Goal: Task Accomplishment & Management: Complete application form

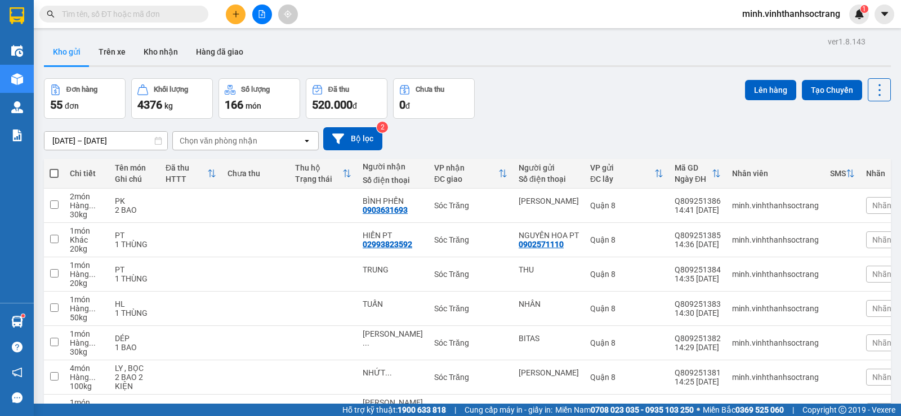
click at [233, 16] on icon "plus" at bounding box center [236, 14] width 8 height 8
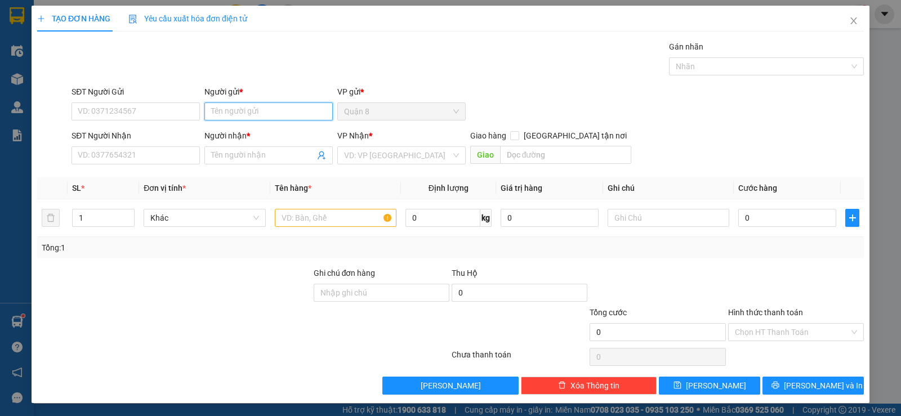
click at [228, 111] on input "Người gửi *" at bounding box center [268, 112] width 128 height 18
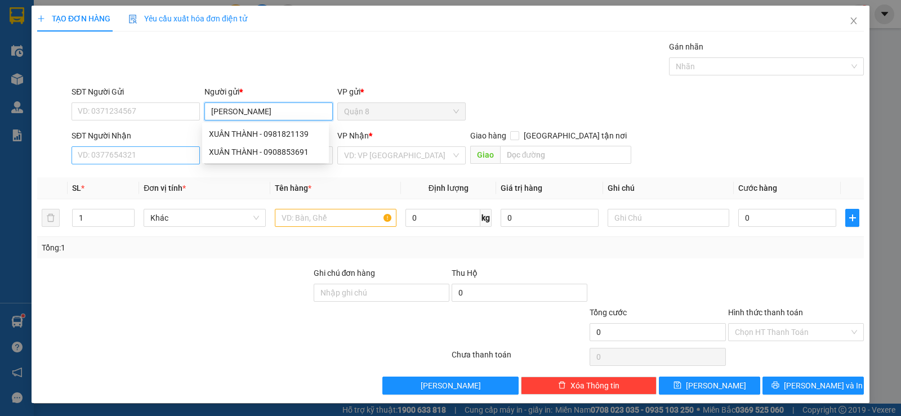
type input "[PERSON_NAME]"
click at [184, 161] on input "SĐT Người Nhận" at bounding box center [136, 155] width 128 height 18
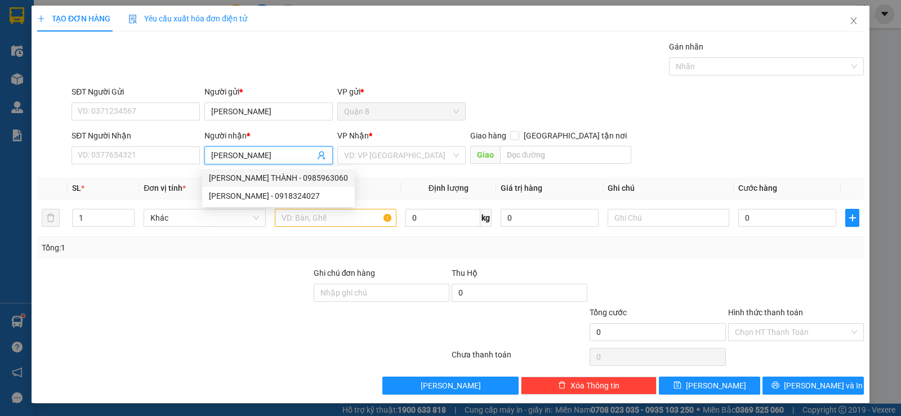
type input "[PERSON_NAME]"
drag, startPoint x: 374, startPoint y: 165, endPoint x: 374, endPoint y: 159, distance: 6.2
click at [374, 159] on div "VP Nhận * VD: VP [GEOGRAPHIC_DATA]" at bounding box center [401, 149] width 128 height 39
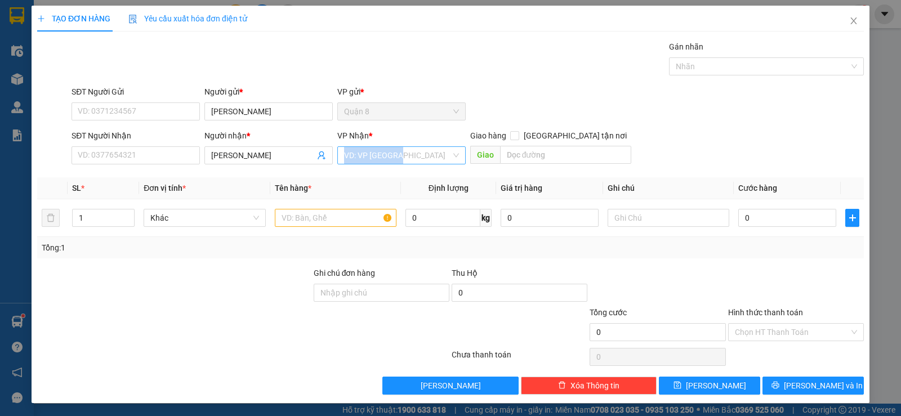
click at [386, 152] on input "search" at bounding box center [397, 155] width 107 height 17
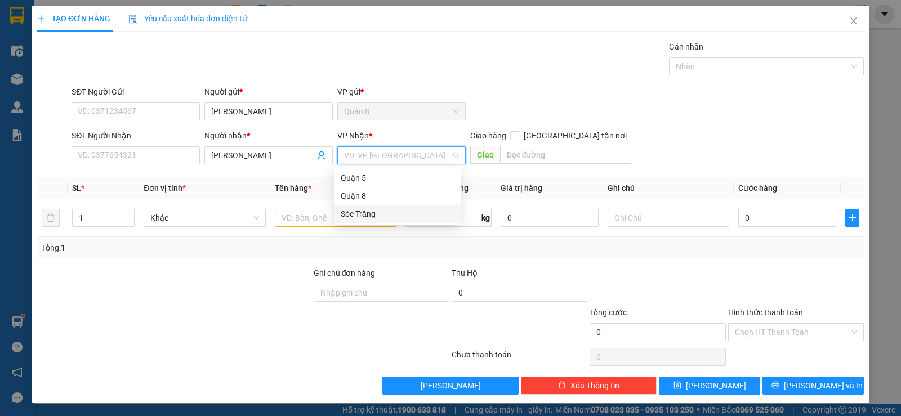
click at [357, 215] on div "Sóc Trăng" at bounding box center [397, 214] width 113 height 12
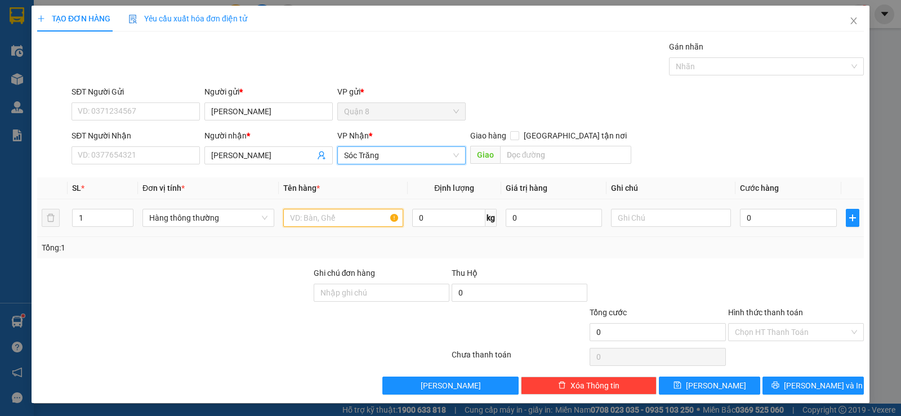
click at [321, 217] on input "text" at bounding box center [343, 218] width 120 height 18
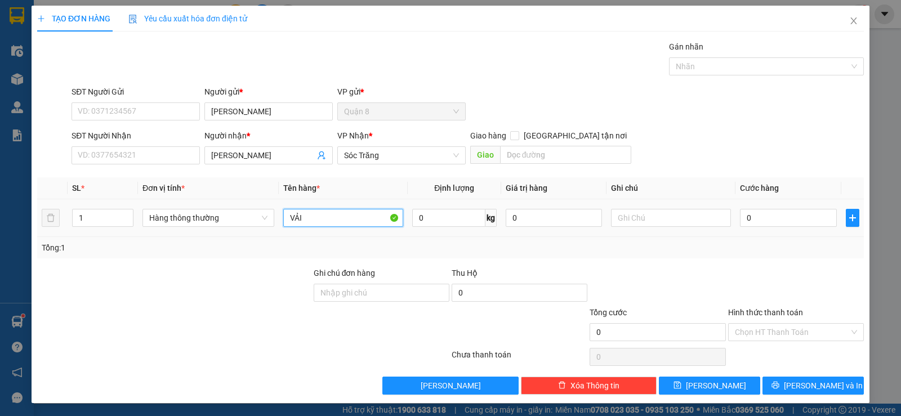
type input "VẢI"
type input "0"
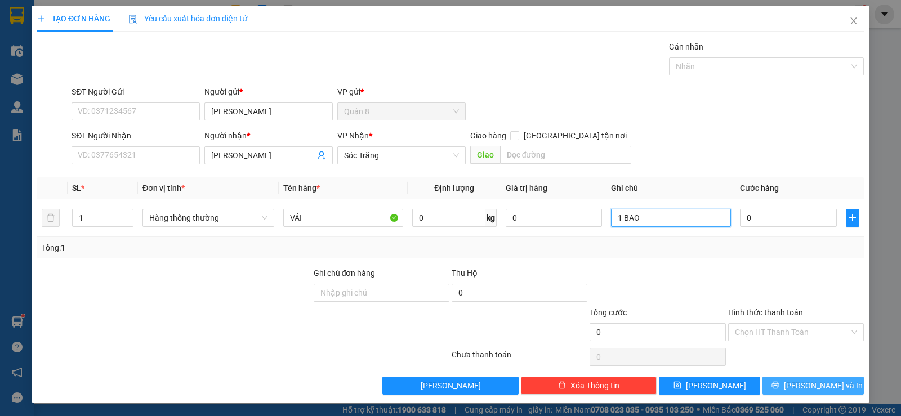
scroll to position [1, 0]
type input "1 BAO"
click at [780, 389] on icon "printer" at bounding box center [776, 385] width 8 height 8
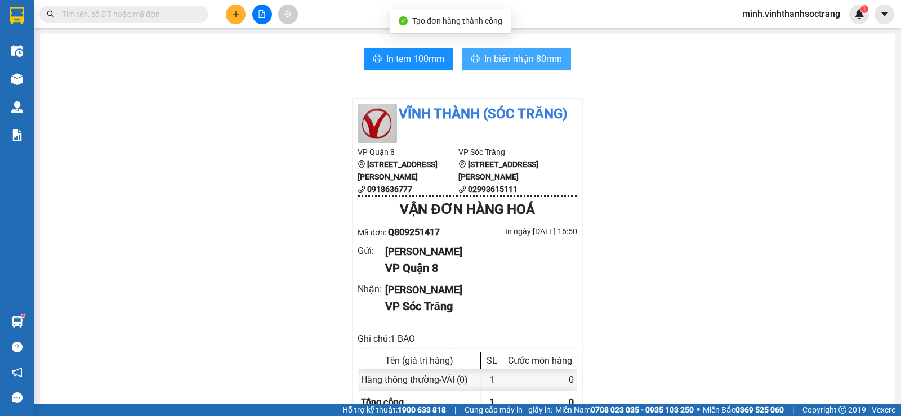
click at [505, 57] on span "In biên nhận 80mm" at bounding box center [523, 59] width 78 height 14
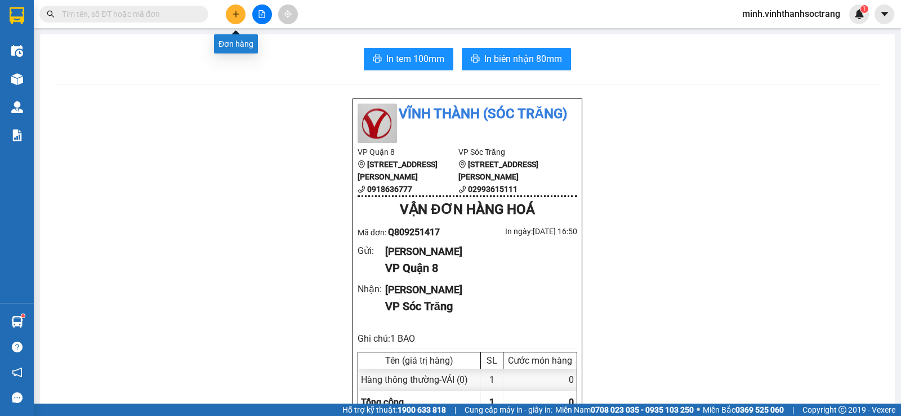
click at [241, 13] on button at bounding box center [236, 15] width 20 height 20
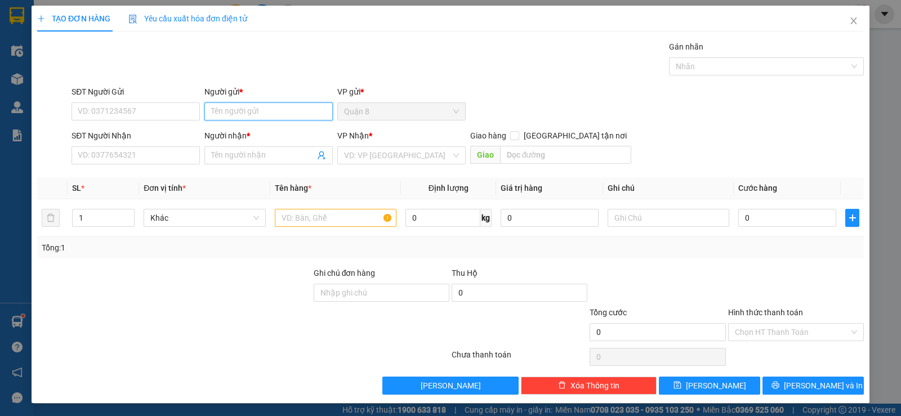
click at [243, 115] on input "Người gửi *" at bounding box center [268, 112] width 128 height 18
type input "N"
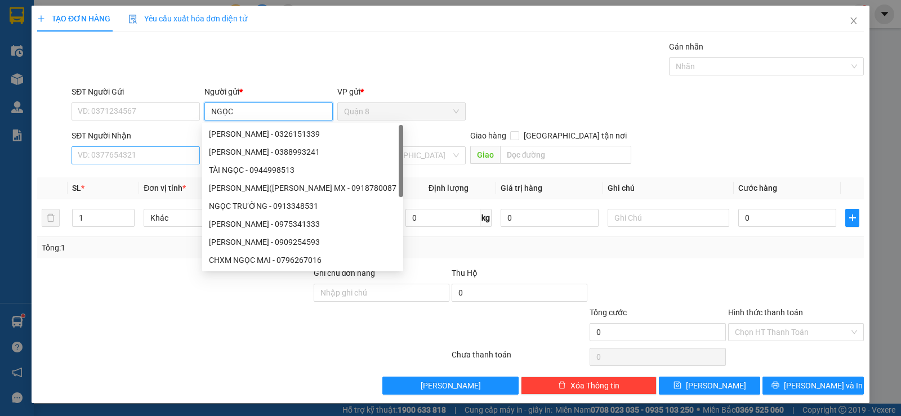
type input "NGỌC"
click at [133, 154] on input "SĐT Người Nhận" at bounding box center [136, 155] width 128 height 18
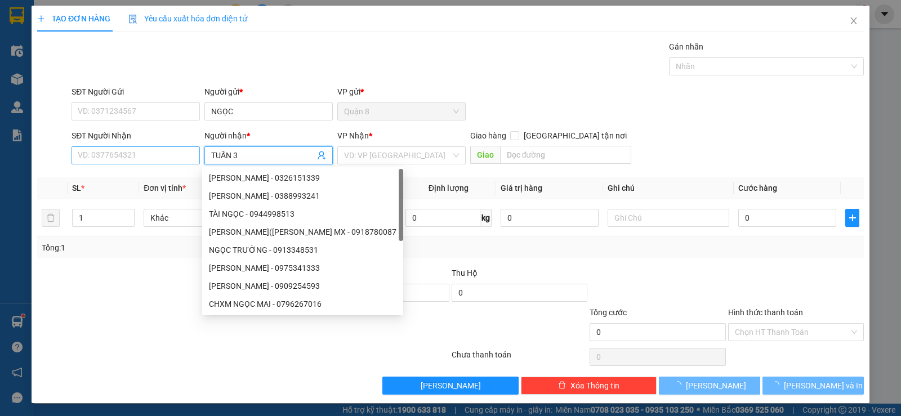
type input "TUẤN 30"
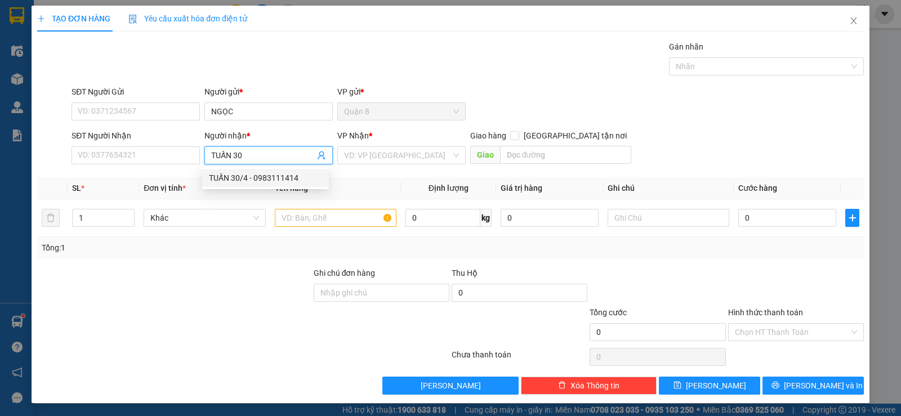
click at [229, 170] on div "TUẤN 30/4 - 0983111414" at bounding box center [265, 178] width 127 height 18
type input "0983111414"
type input "TUẤN 30/4"
click at [351, 155] on input "search" at bounding box center [397, 155] width 107 height 17
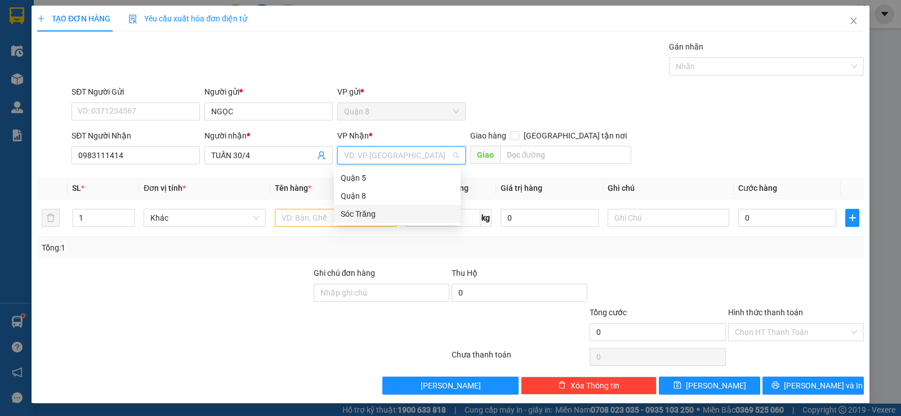
click at [345, 213] on div "Sóc Trăng" at bounding box center [397, 214] width 113 height 12
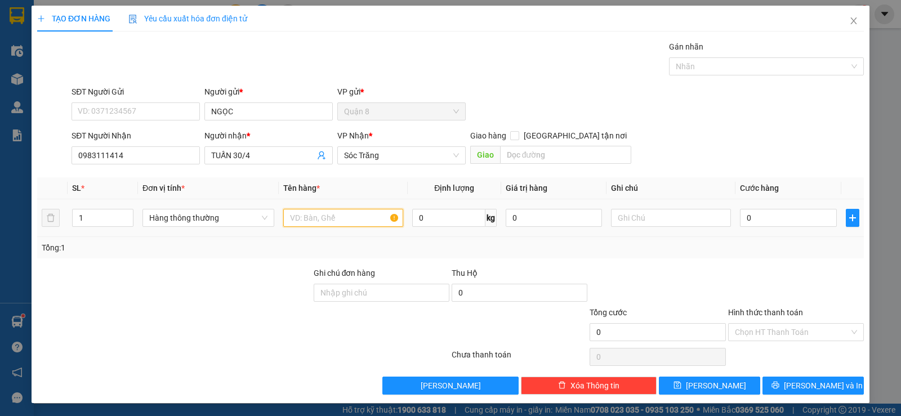
click at [315, 218] on input "text" at bounding box center [343, 218] width 120 height 18
type input "PT"
type input "5"
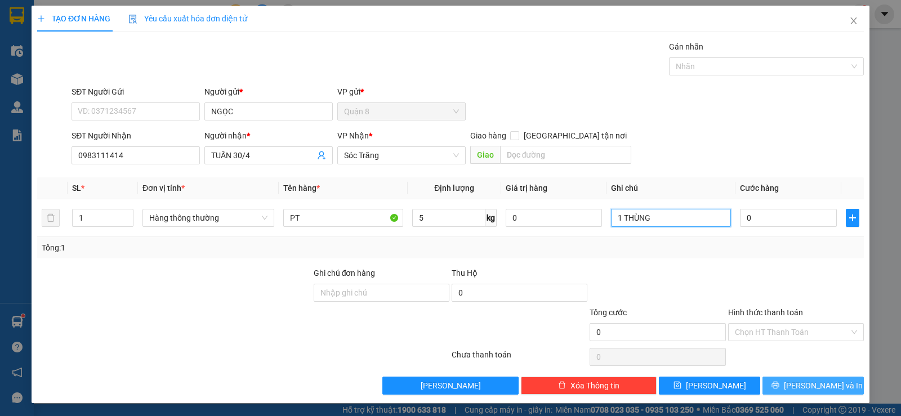
type input "1 THÙNG"
click at [827, 386] on button "[PERSON_NAME] và In" at bounding box center [813, 386] width 101 height 18
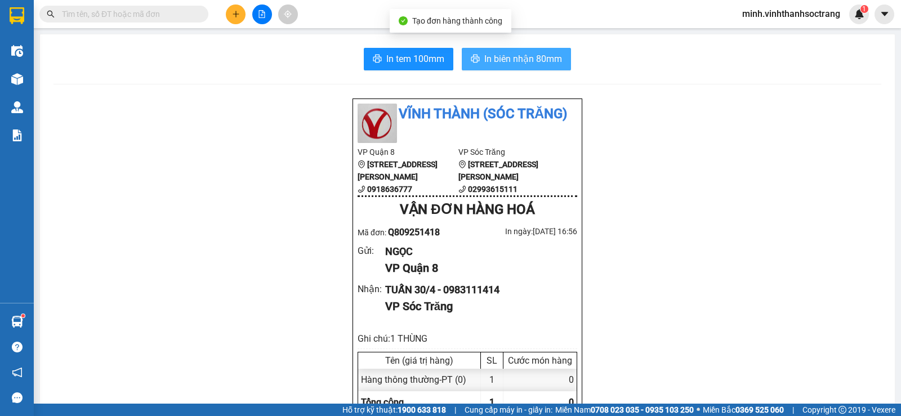
click at [519, 61] on span "In biên nhận 80mm" at bounding box center [523, 59] width 78 height 14
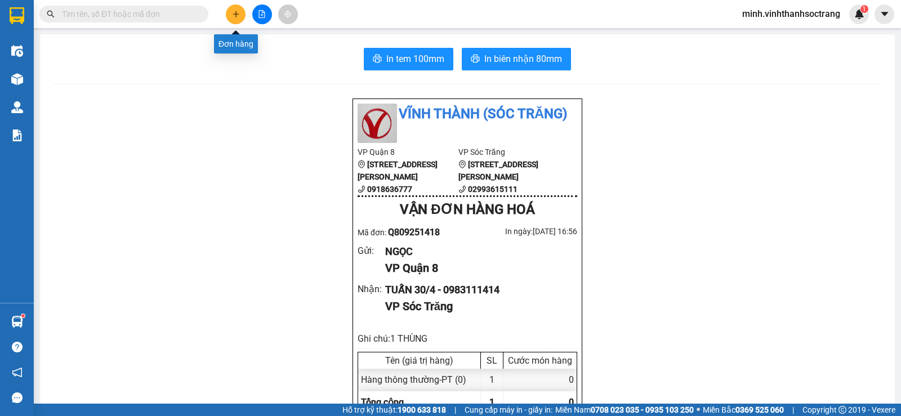
click at [238, 14] on icon "plus" at bounding box center [236, 14] width 6 height 1
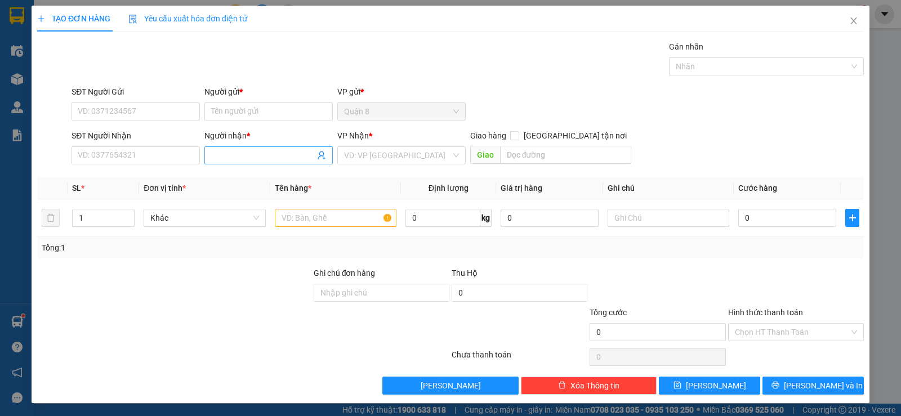
click at [220, 157] on input "Người nhận *" at bounding box center [263, 155] width 104 height 12
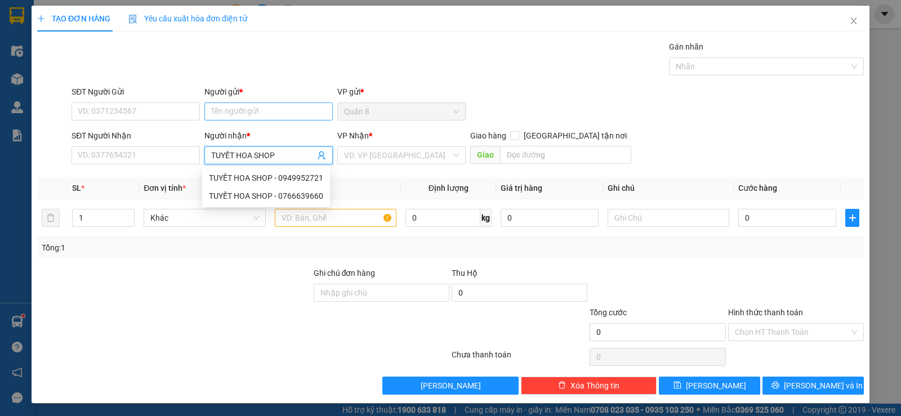
type input "TUYẾT HOA SHOP"
click at [268, 113] on input "Người gửi *" at bounding box center [268, 112] width 128 height 18
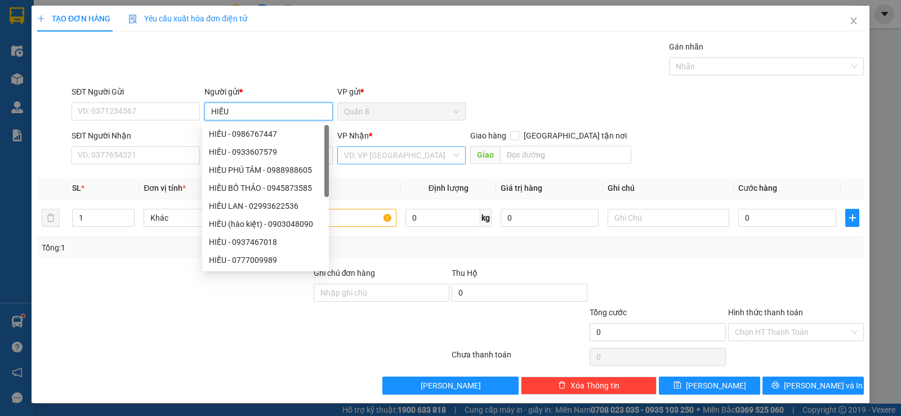
type input "HIẾU"
click at [379, 157] on input "search" at bounding box center [397, 155] width 107 height 17
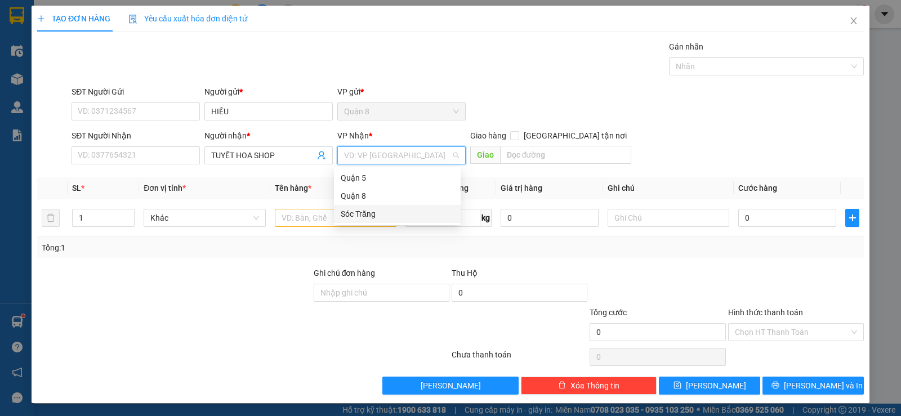
click at [370, 215] on div "Sóc Trăng" at bounding box center [397, 214] width 113 height 12
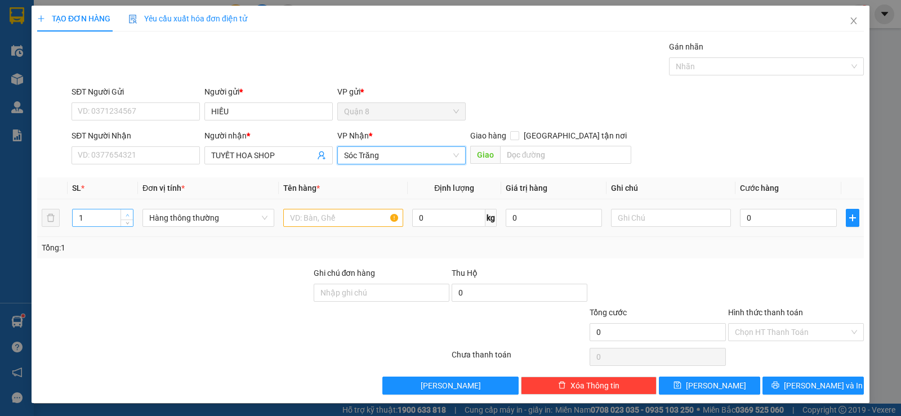
type input "2"
click at [126, 214] on icon "up" at bounding box center [128, 215] width 4 height 4
click at [330, 215] on input "text" at bounding box center [343, 218] width 120 height 18
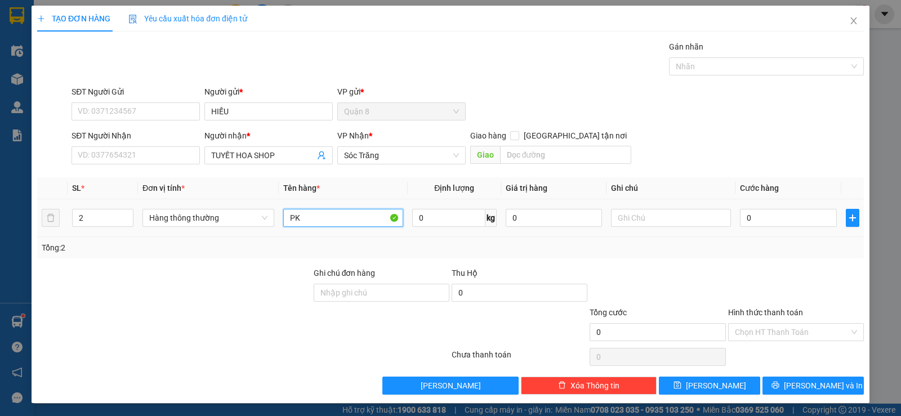
type input "PK"
type input "0"
type input "40"
click at [426, 220] on input "0" at bounding box center [449, 218] width 74 height 18
type input "40"
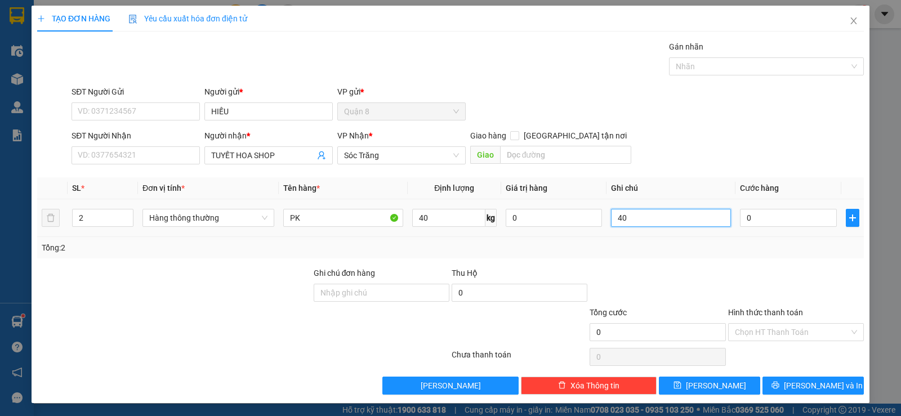
click at [638, 213] on input "40" at bounding box center [671, 218] width 120 height 18
type input "4"
type input "2 GÓI"
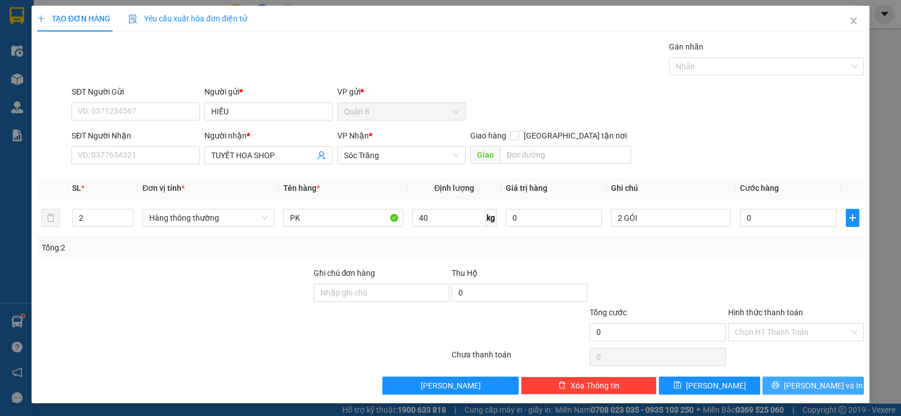
click at [827, 385] on button "[PERSON_NAME] và In" at bounding box center [813, 386] width 101 height 18
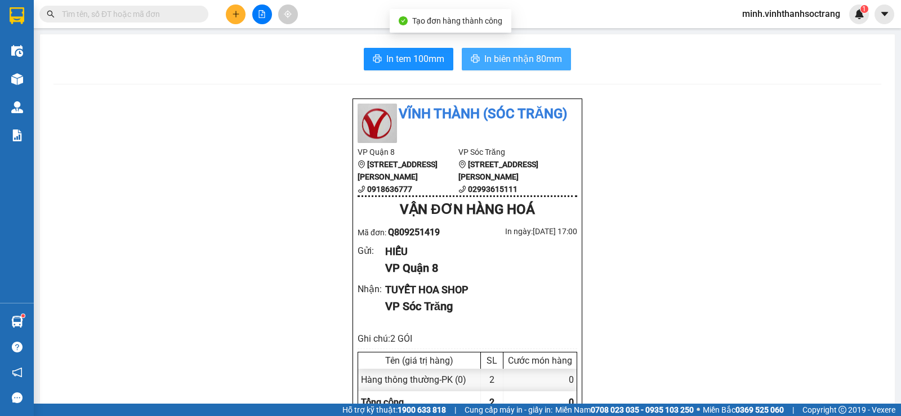
click at [531, 65] on span "In biên nhận 80mm" at bounding box center [523, 59] width 78 height 14
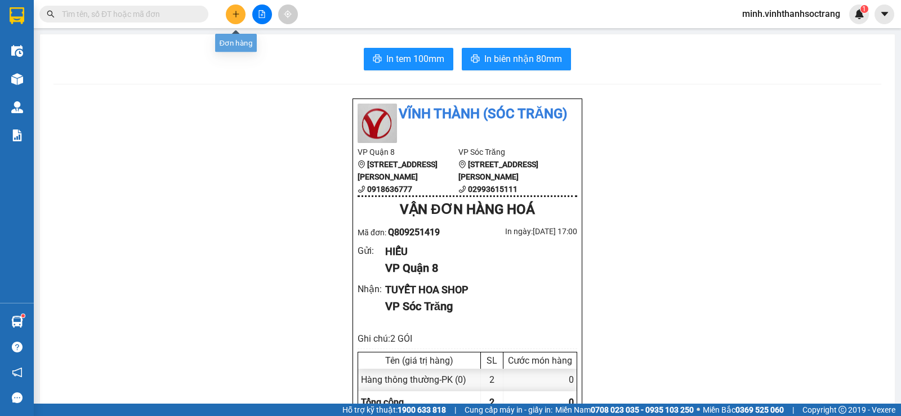
click at [233, 15] on icon "plus" at bounding box center [236, 14] width 8 height 8
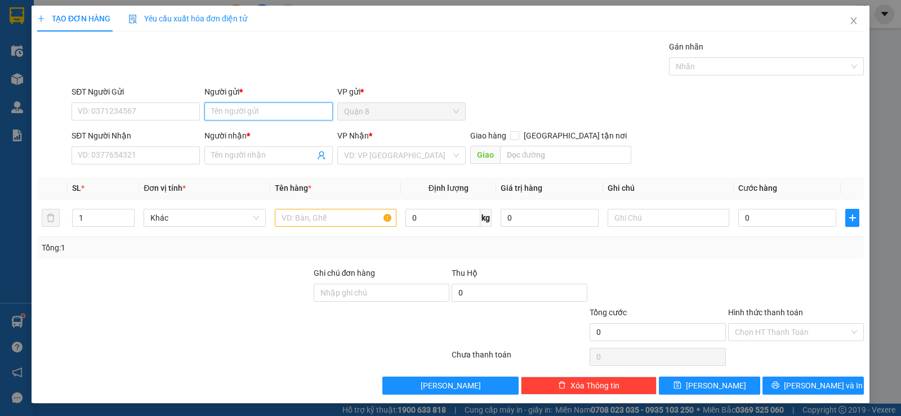
click at [257, 106] on input "Người gửi *" at bounding box center [268, 112] width 128 height 18
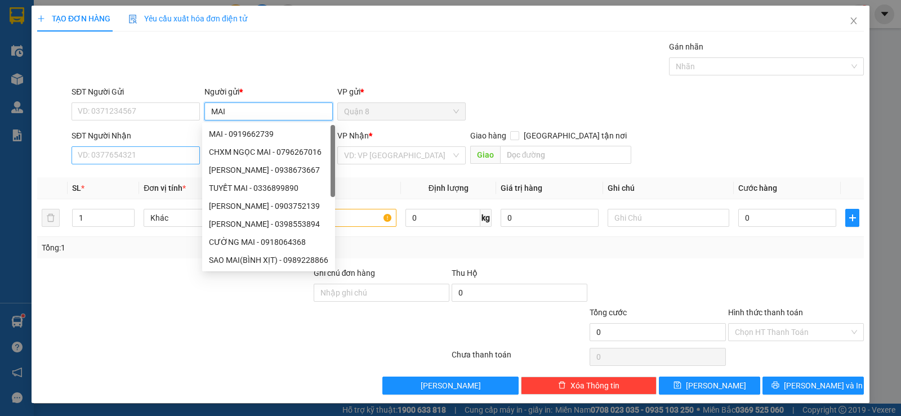
type input "MAI"
click at [157, 159] on input "SĐT Người Nhận" at bounding box center [136, 155] width 128 height 18
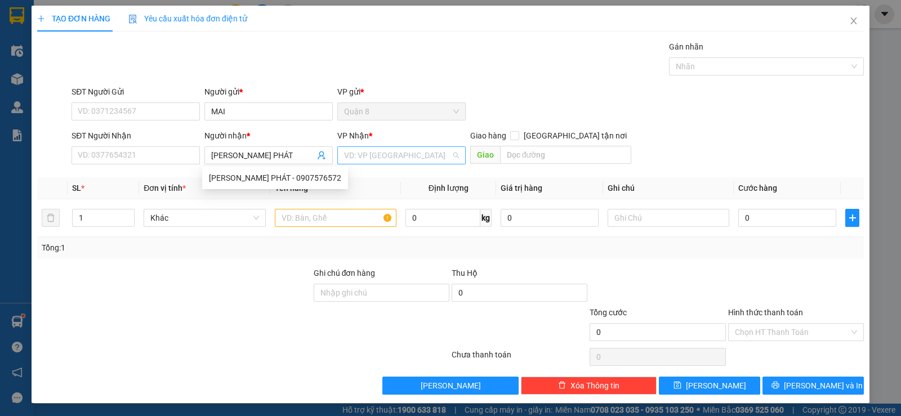
click at [376, 153] on input "search" at bounding box center [397, 155] width 107 height 17
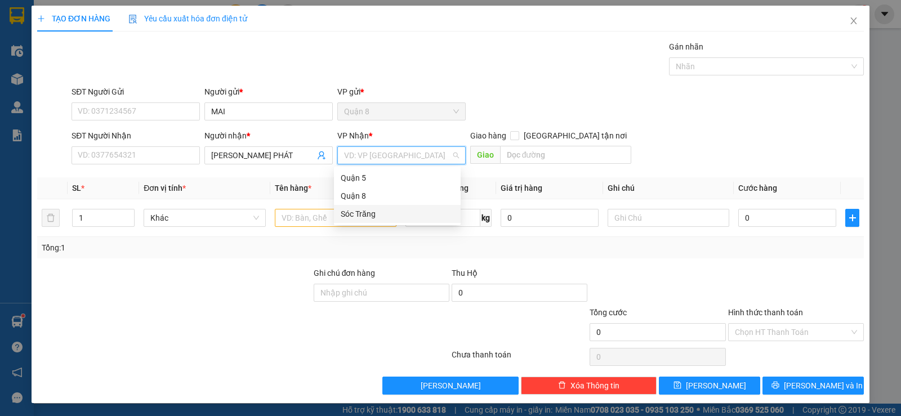
click at [359, 216] on div "Sóc Trăng" at bounding box center [397, 214] width 113 height 12
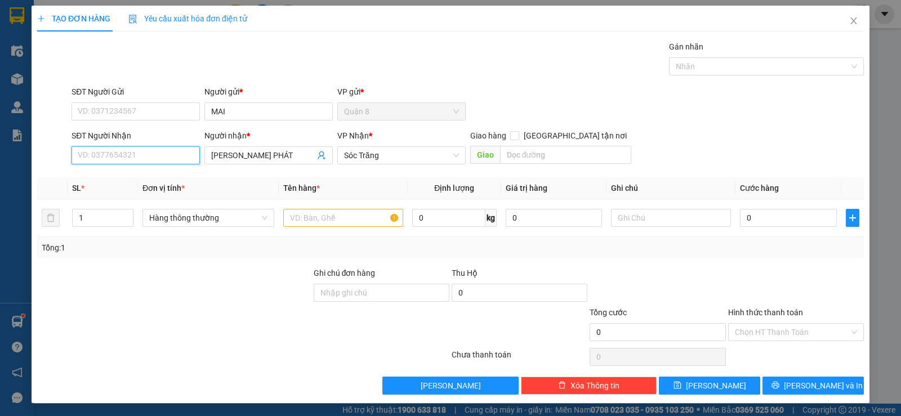
click at [175, 153] on input "SĐT Người Nhận" at bounding box center [136, 155] width 128 height 18
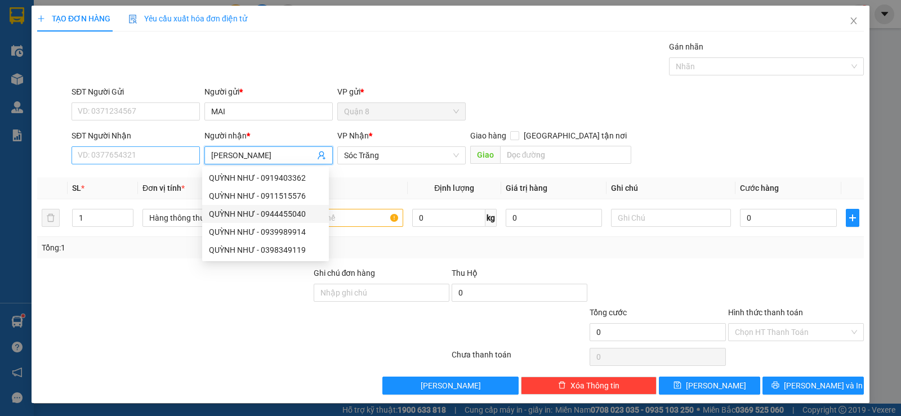
type input "[PERSON_NAME]"
click at [160, 157] on input "SĐT Người Nhận" at bounding box center [136, 155] width 128 height 18
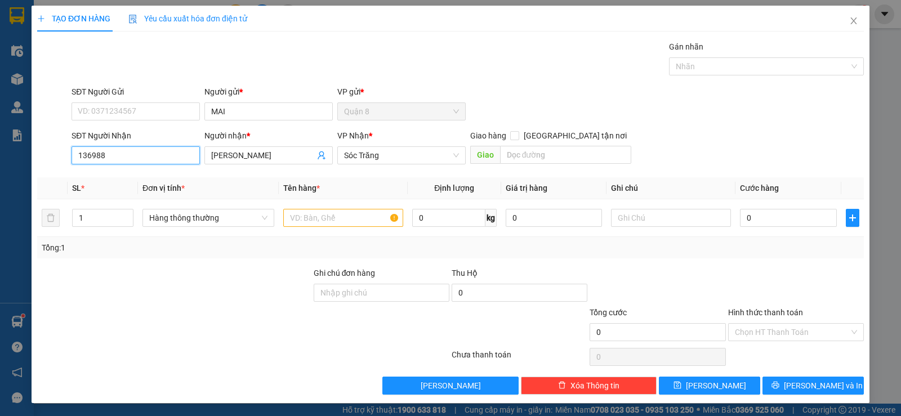
click at [86, 154] on input "136988" at bounding box center [136, 155] width 128 height 18
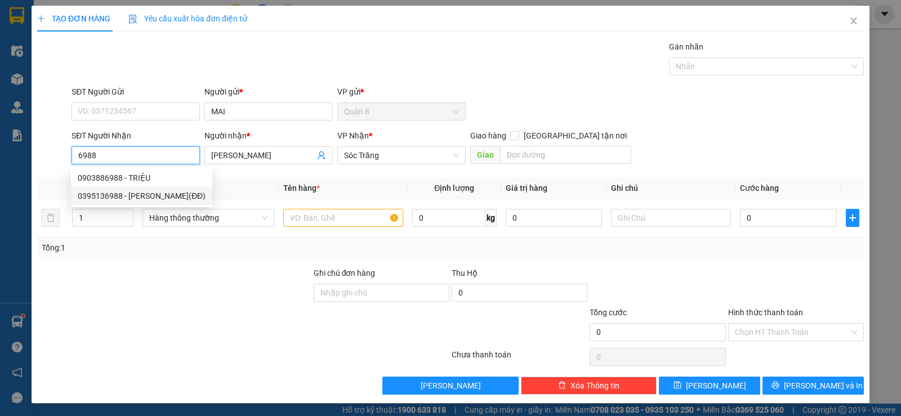
click at [112, 198] on div "0395136988 - [PERSON_NAME](ĐĐ)" at bounding box center [142, 196] width 128 height 12
type input "0395136988"
type input "[PERSON_NAME](ĐĐ)"
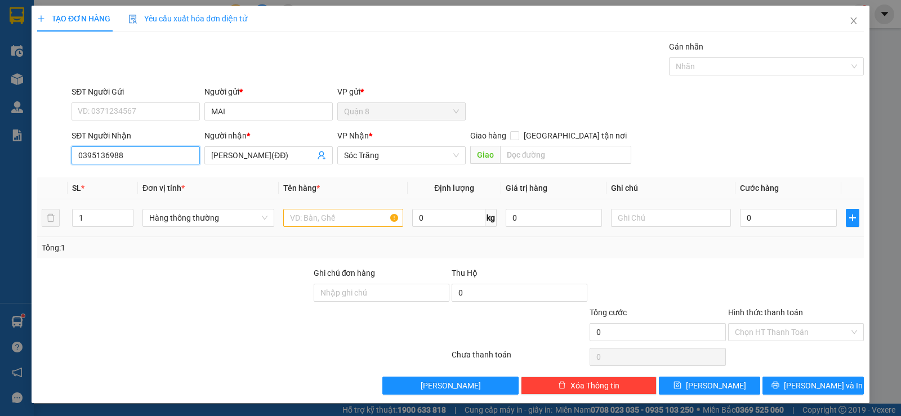
type input "0395136988"
click at [292, 215] on input "text" at bounding box center [343, 218] width 120 height 18
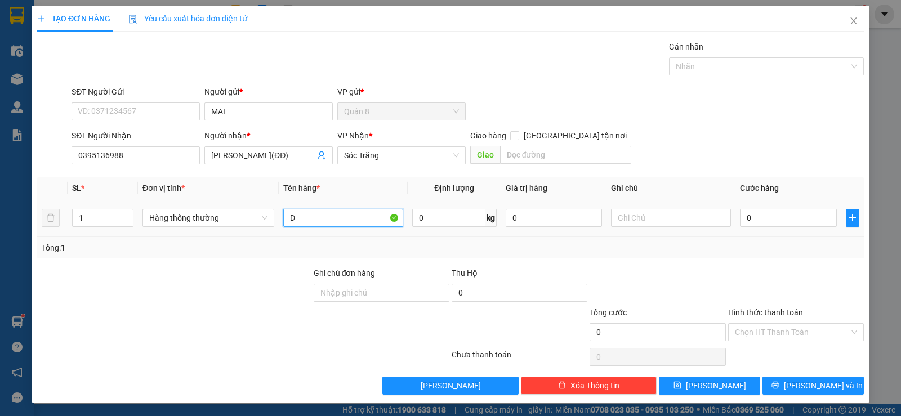
type input "D"
type input "ĐĐ"
type input "20"
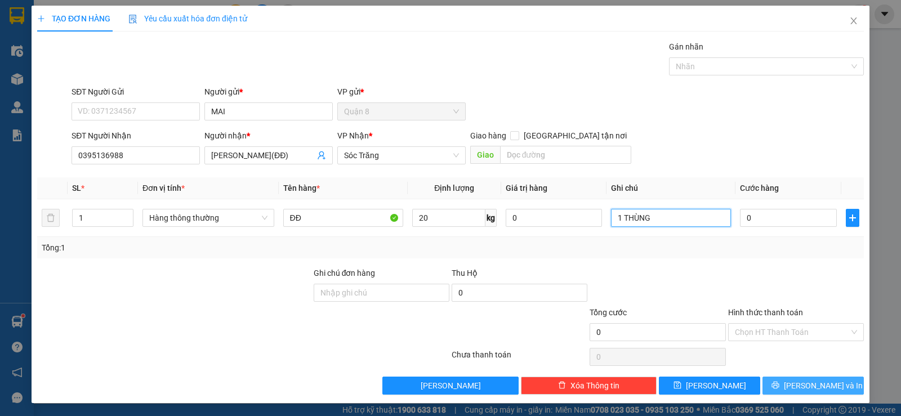
type input "1 THÙNG"
click at [814, 386] on span "[PERSON_NAME] và In" at bounding box center [823, 386] width 79 height 12
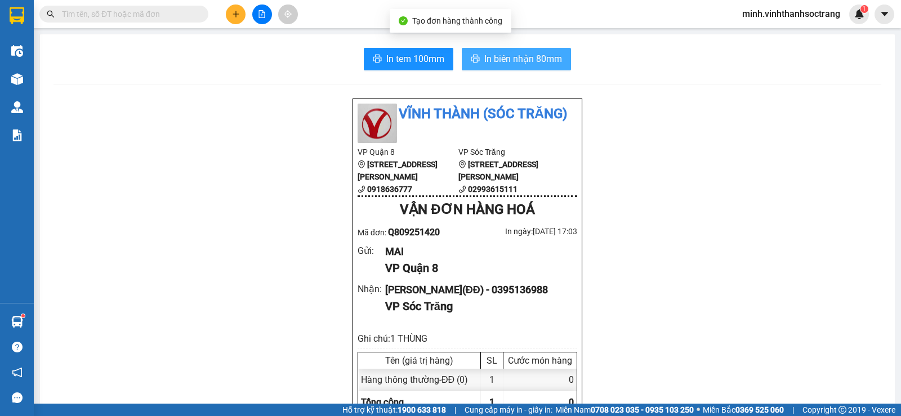
drag, startPoint x: 508, startPoint y: 56, endPoint x: 590, endPoint y: 217, distance: 181.4
click at [508, 56] on span "In biên nhận 80mm" at bounding box center [523, 59] width 78 height 14
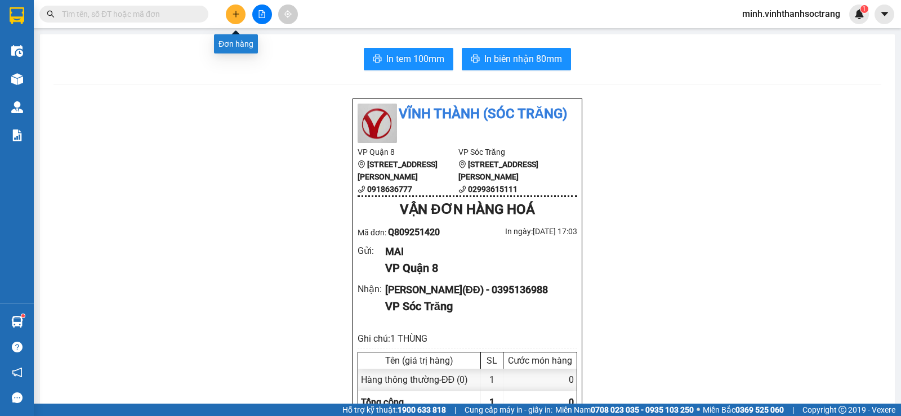
click at [233, 16] on icon "plus" at bounding box center [236, 14] width 8 height 8
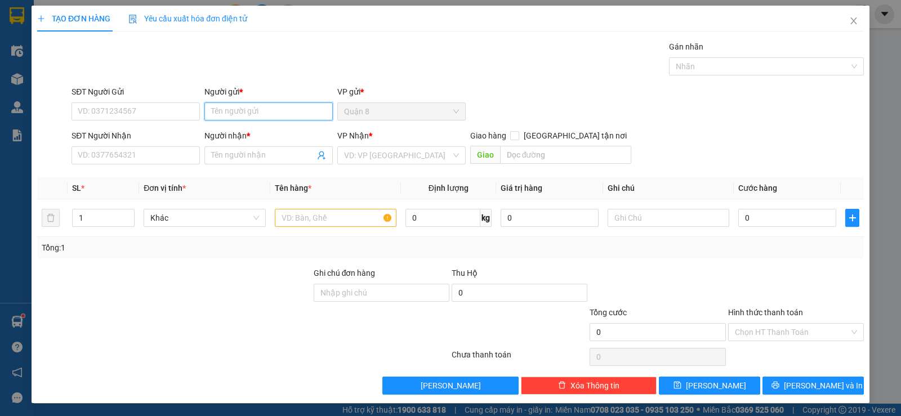
click at [243, 112] on input "Người gửi *" at bounding box center [268, 112] width 128 height 18
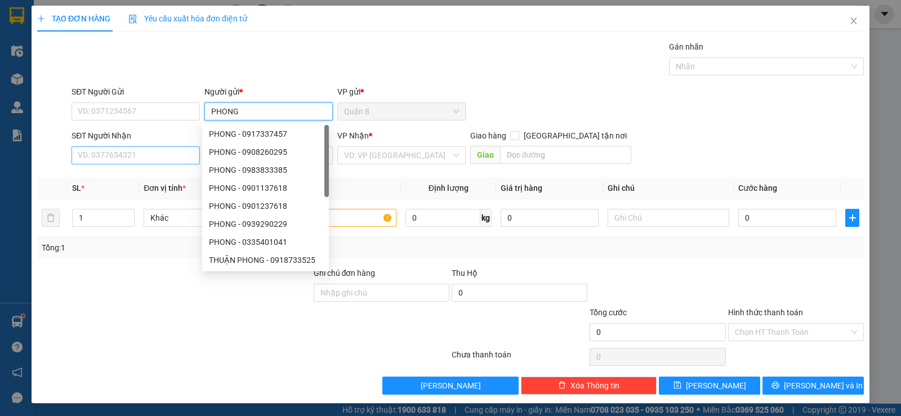
type input "PHONG"
click at [161, 154] on input "SĐT Người Nhận" at bounding box center [136, 155] width 128 height 18
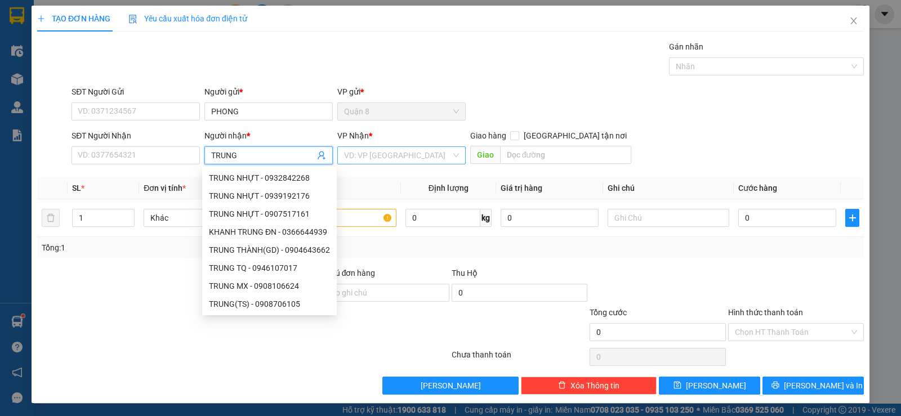
type input "TRUNG"
click at [367, 155] on input "search" at bounding box center [397, 155] width 107 height 17
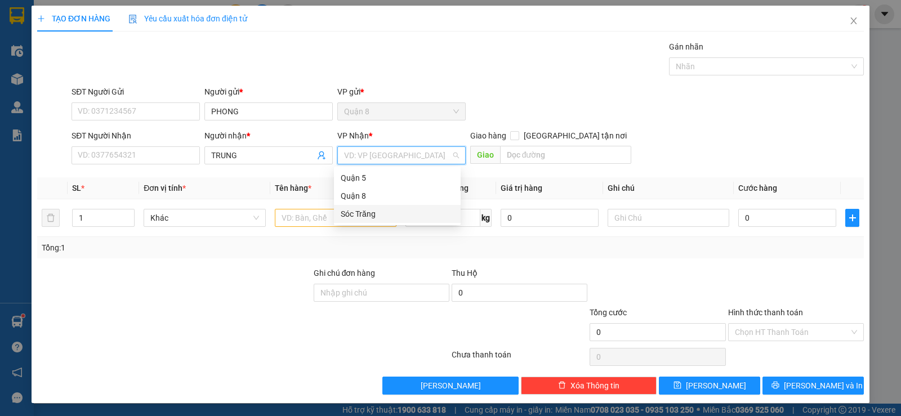
click at [359, 213] on div "Sóc Trăng" at bounding box center [397, 214] width 113 height 12
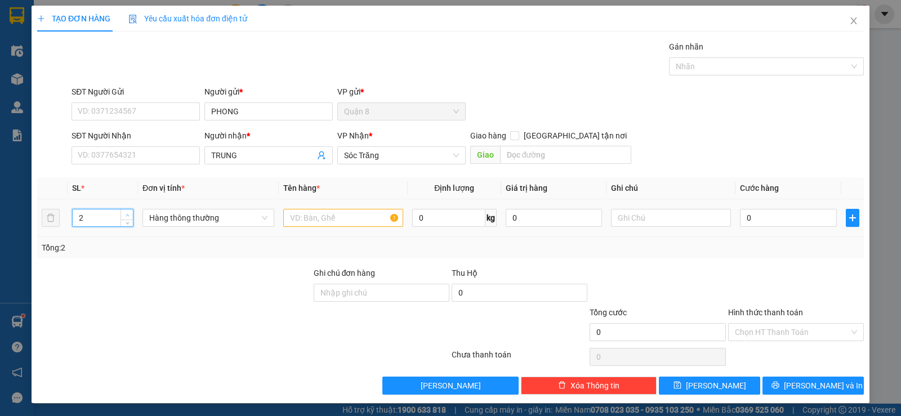
click at [127, 214] on icon "up" at bounding box center [128, 215] width 4 height 4
click at [126, 214] on icon "up" at bounding box center [127, 215] width 3 height 2
type input "4"
click at [126, 214] on icon "up" at bounding box center [128, 215] width 4 height 4
click at [304, 218] on input "text" at bounding box center [343, 218] width 120 height 18
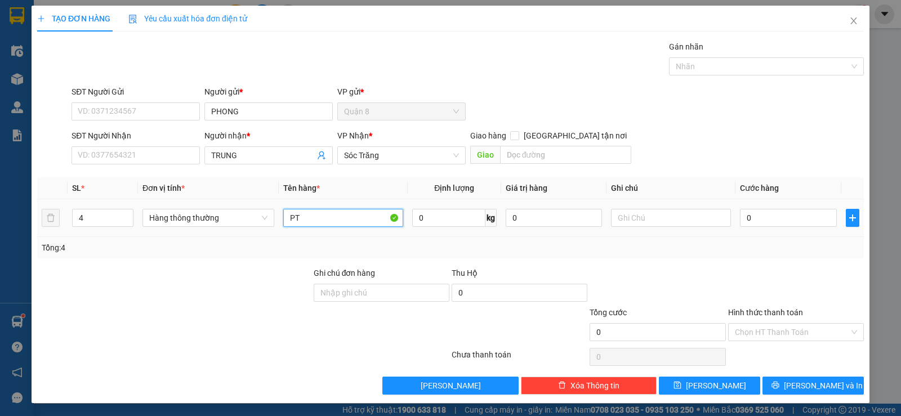
type input "PT"
type input "3 THÙNG 1 BAO"
click at [424, 221] on input "0" at bounding box center [449, 218] width 74 height 18
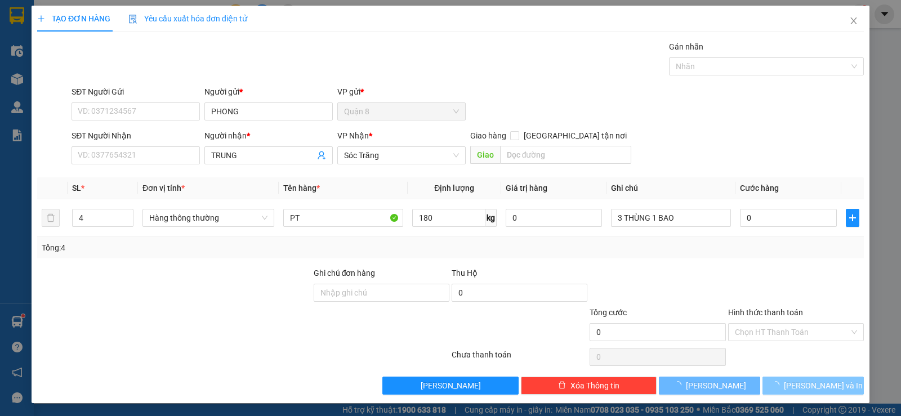
click at [826, 382] on span "[PERSON_NAME] và In" at bounding box center [823, 386] width 79 height 12
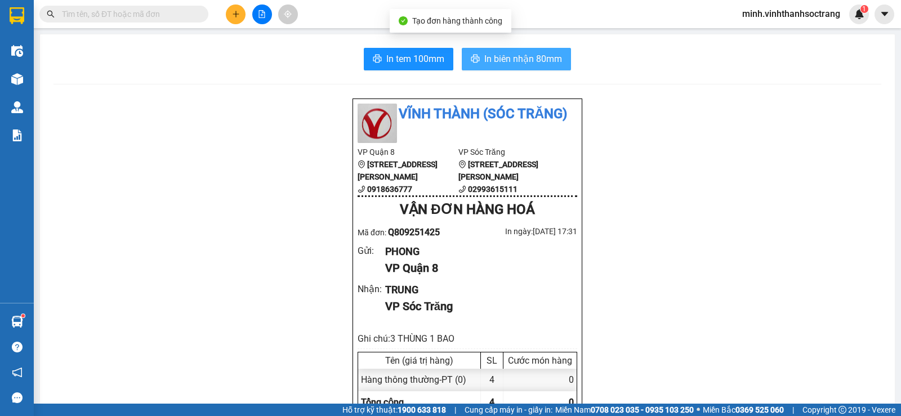
click at [545, 60] on span "In biên nhận 80mm" at bounding box center [523, 59] width 78 height 14
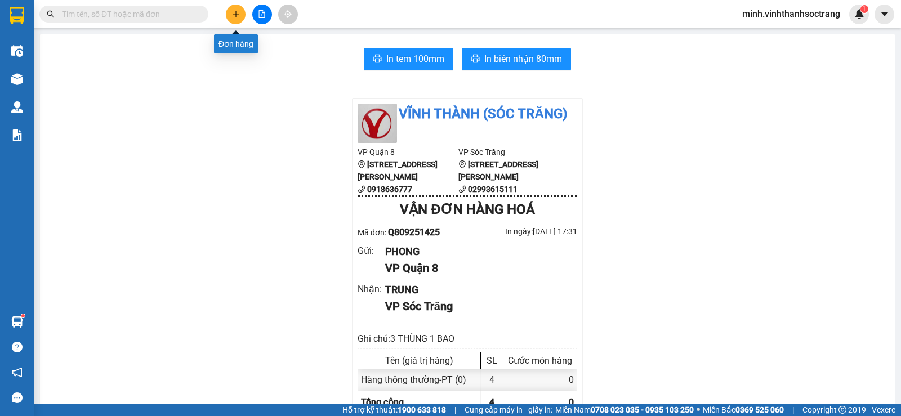
click at [238, 12] on icon "plus" at bounding box center [236, 14] width 8 height 8
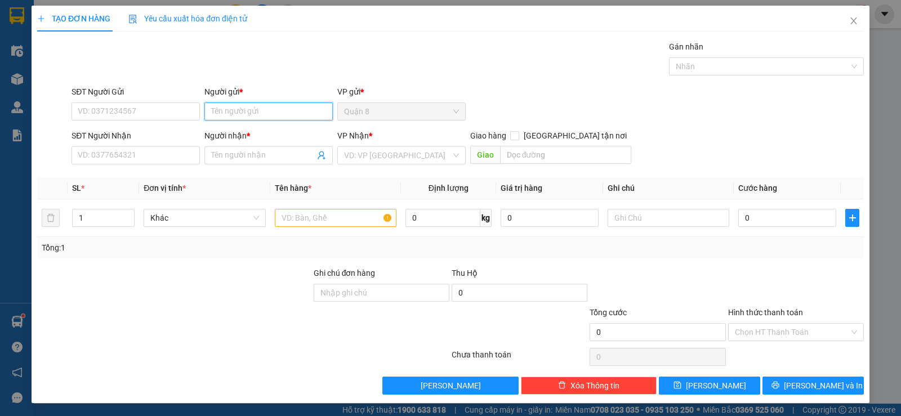
click at [224, 115] on input "Người gửi *" at bounding box center [268, 112] width 128 height 18
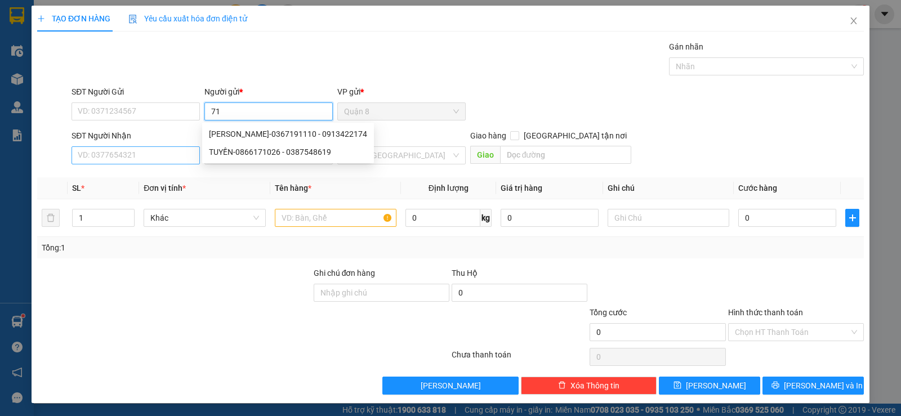
type input "71"
click at [168, 149] on input "SĐT Người Nhận" at bounding box center [136, 155] width 128 height 18
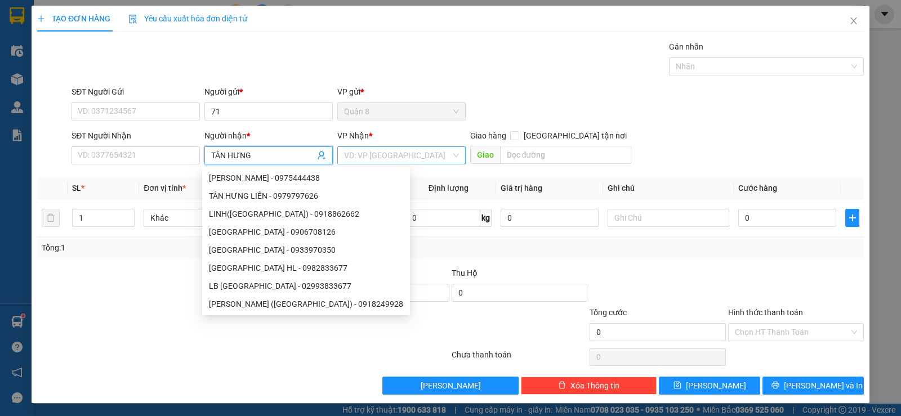
type input "TÂN HƯNG"
click at [375, 157] on input "search" at bounding box center [397, 155] width 107 height 17
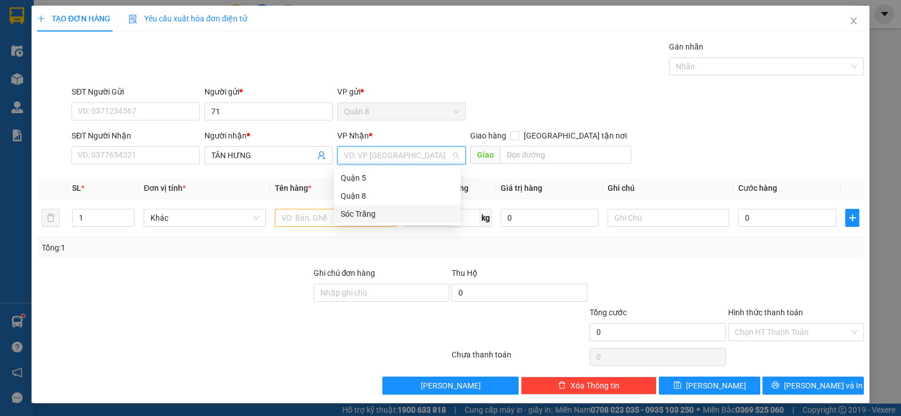
click at [354, 215] on div "Sóc Trăng" at bounding box center [397, 214] width 113 height 12
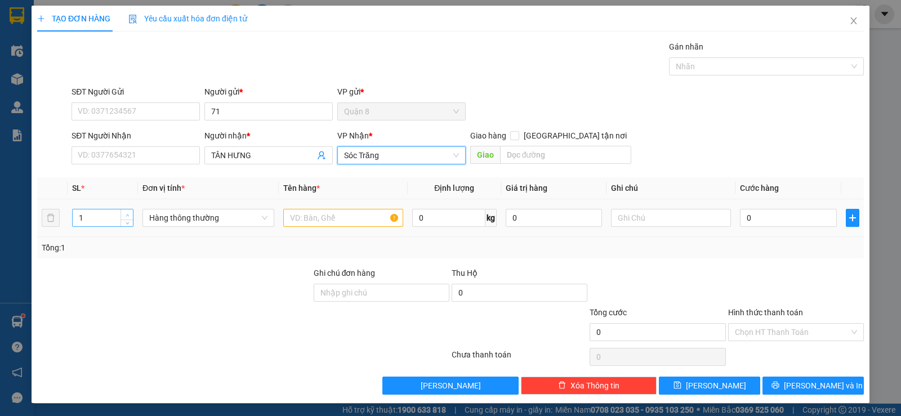
type input "2"
click at [127, 213] on icon "up" at bounding box center [128, 215] width 4 height 4
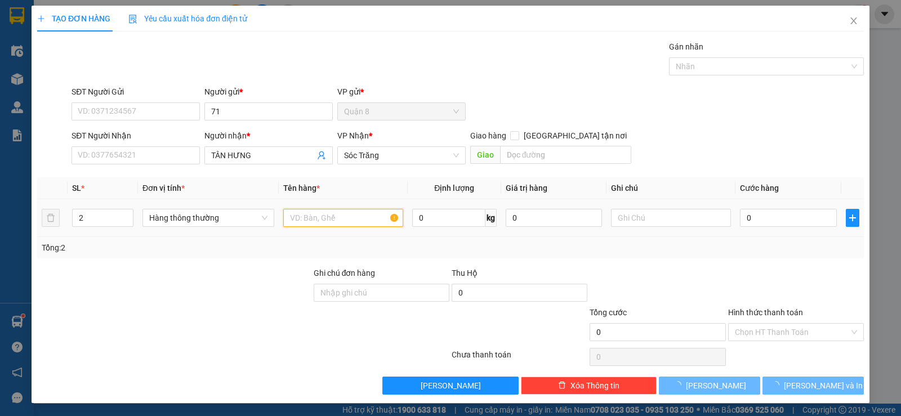
click at [300, 215] on input "text" at bounding box center [343, 218] width 120 height 18
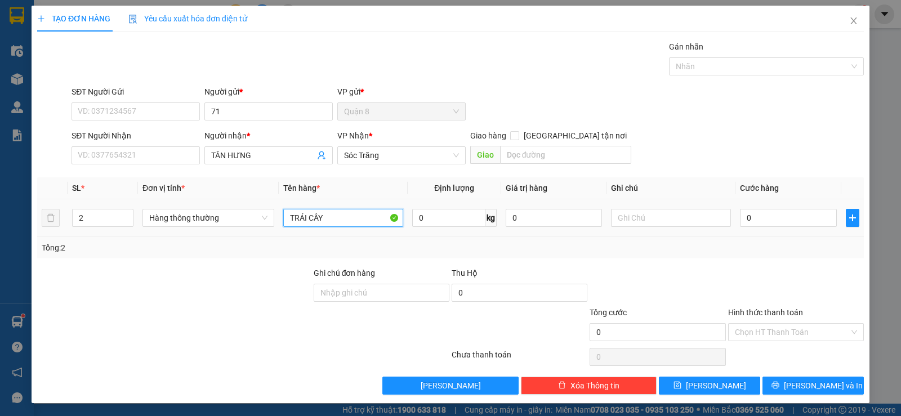
type input "TRÁI CÂY"
type input "5"
type input "40"
click at [262, 217] on span "Hàng thông thường" at bounding box center [208, 218] width 118 height 17
type input "2 THÙNG"
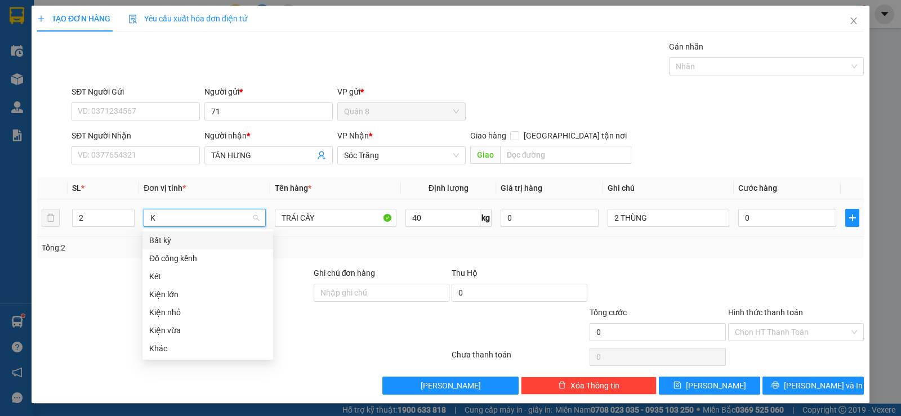
type input "KH"
click at [228, 238] on div "Khác" at bounding box center [207, 240] width 117 height 12
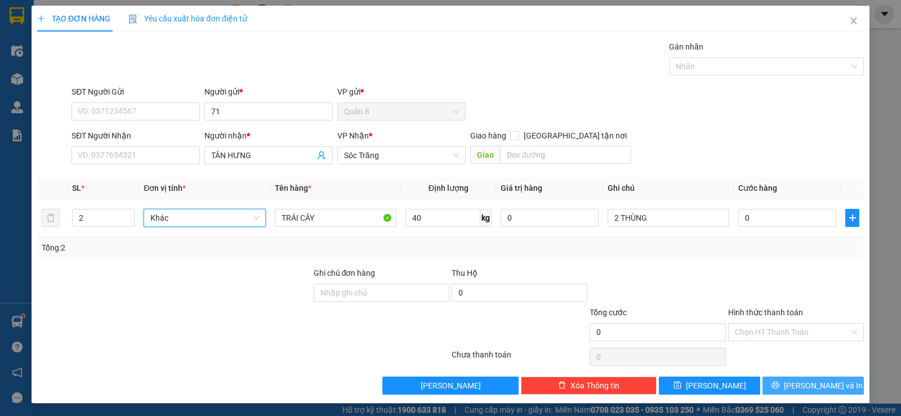
click at [792, 384] on button "[PERSON_NAME] và In" at bounding box center [813, 386] width 101 height 18
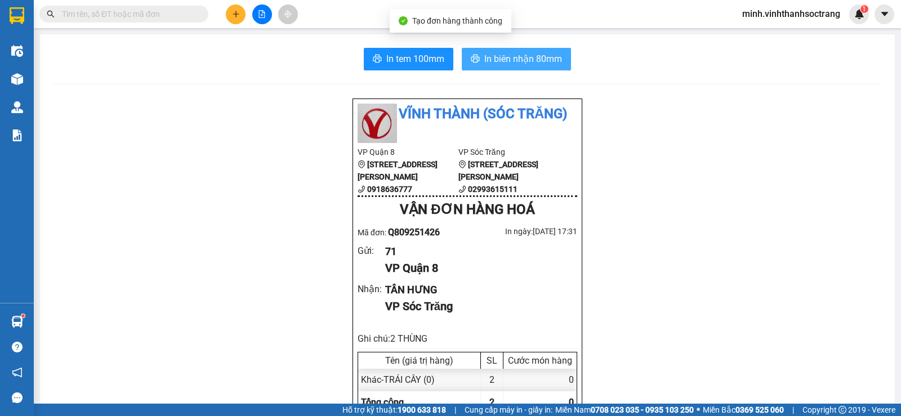
click at [537, 59] on span "In biên nhận 80mm" at bounding box center [523, 59] width 78 height 14
